Goal: Check status: Check status

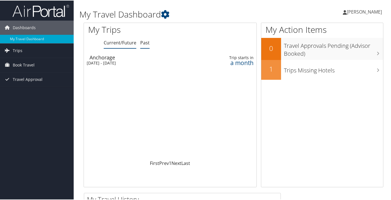
click at [142, 42] on link "Past" at bounding box center [144, 42] width 9 height 6
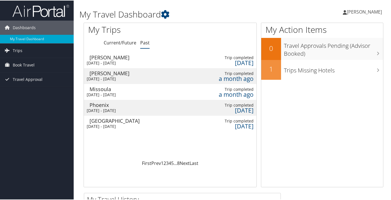
click at [143, 73] on div "[PERSON_NAME]" at bounding box center [141, 72] width 104 height 5
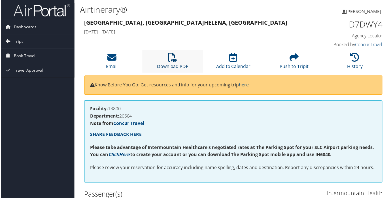
click at [172, 61] on icon at bounding box center [172, 57] width 9 height 9
